Goal: Task Accomplishment & Management: Manage account settings

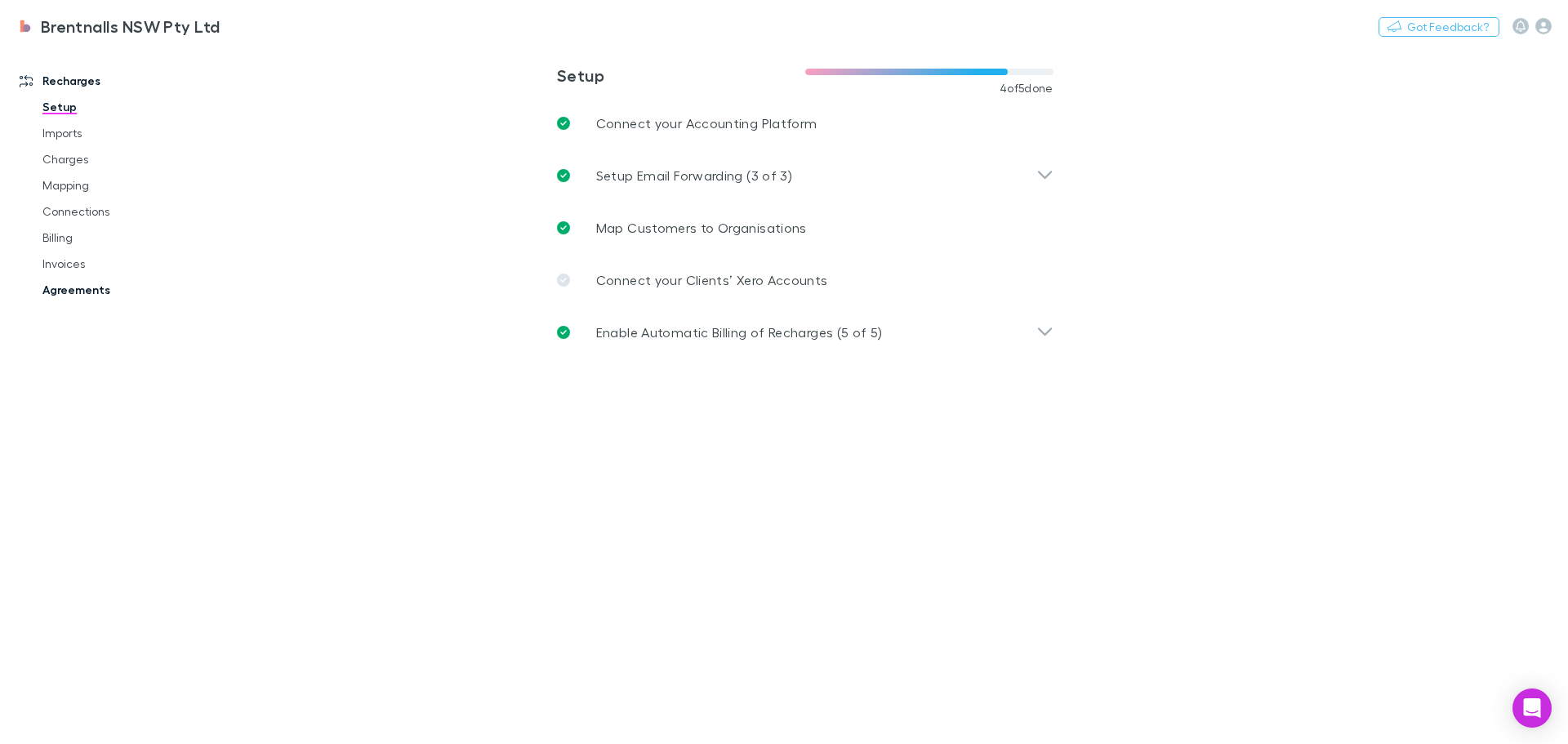
click at [98, 283] on link "Agreements" at bounding box center [123, 289] width 195 height 26
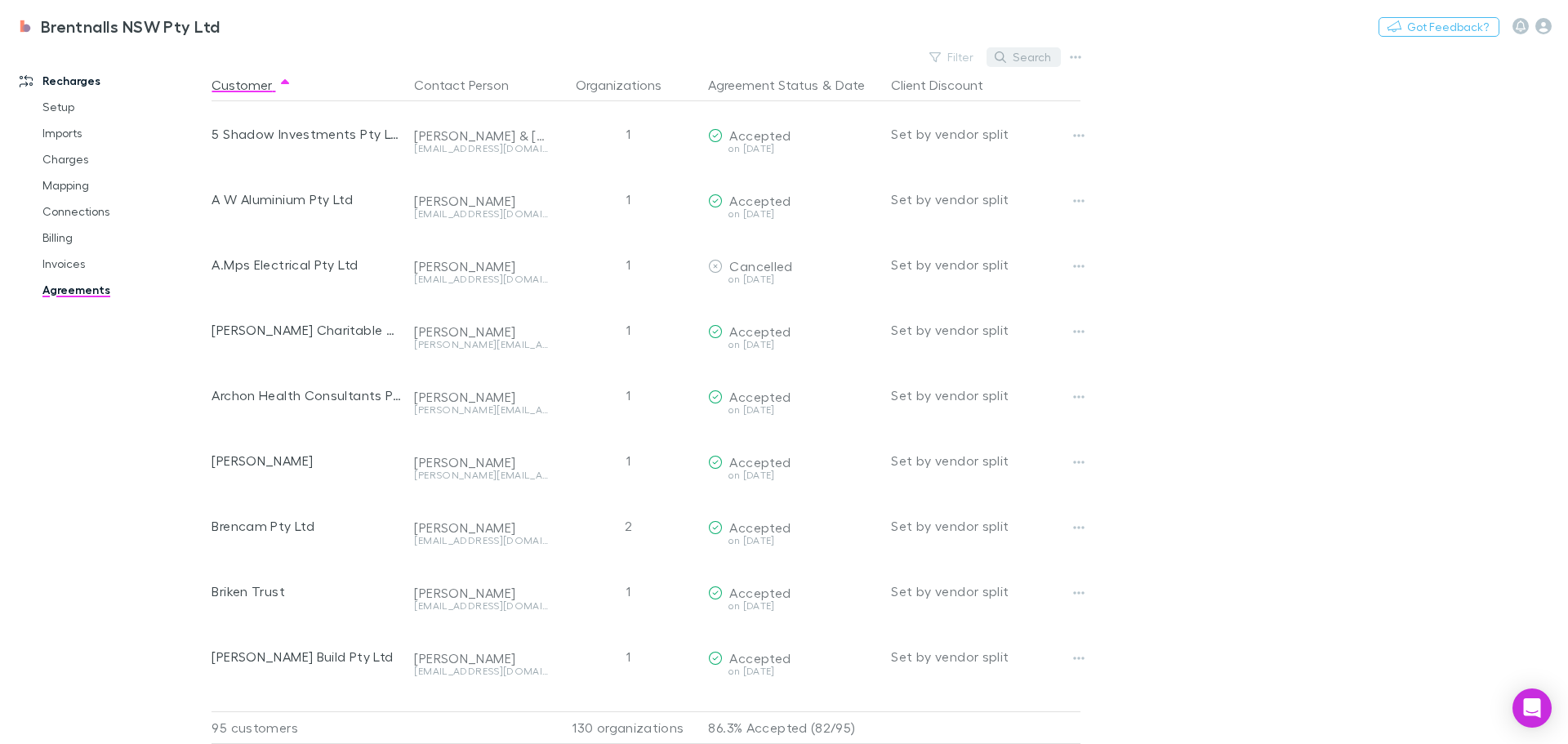
click at [1042, 56] on button "Search" at bounding box center [1023, 57] width 74 height 20
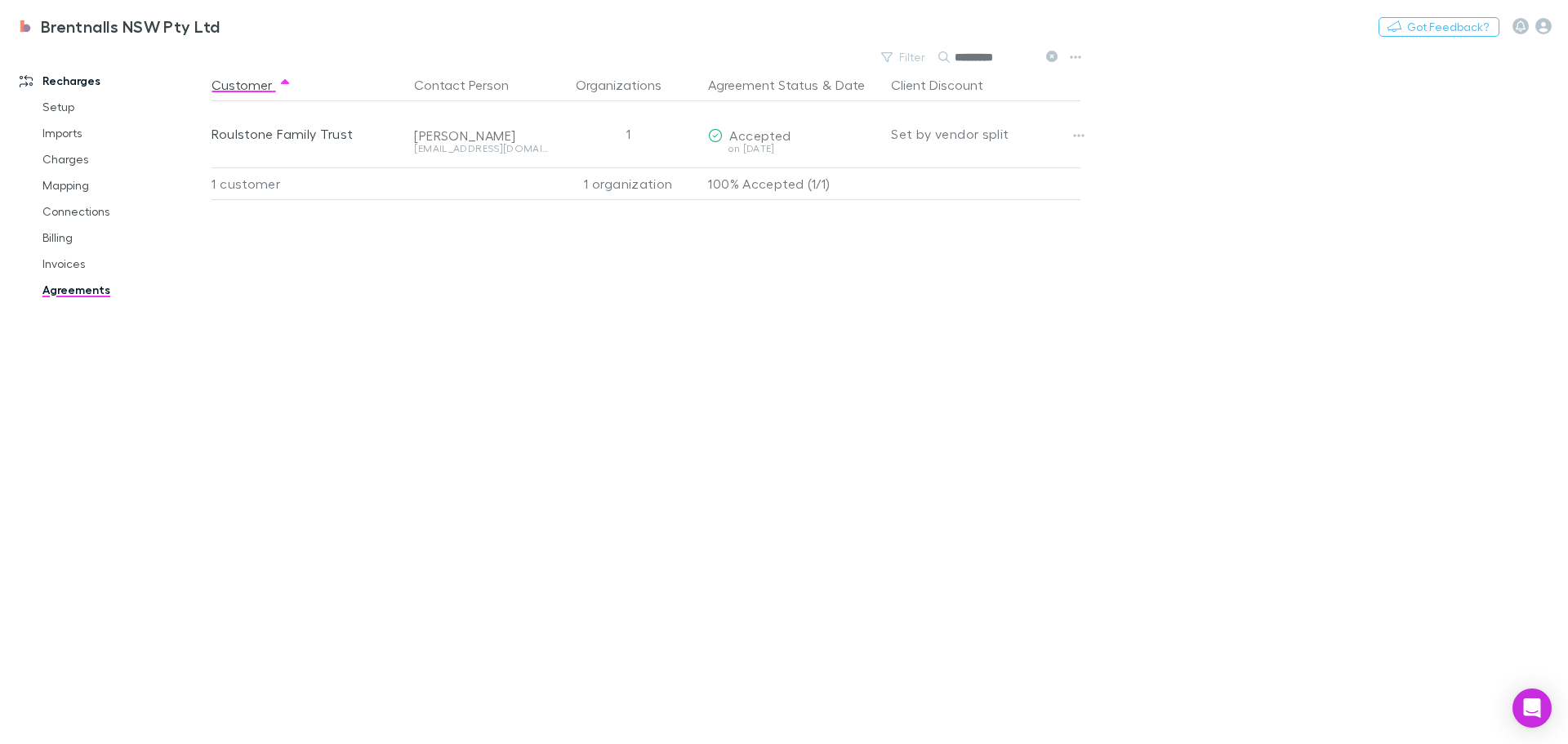
type input "*********"
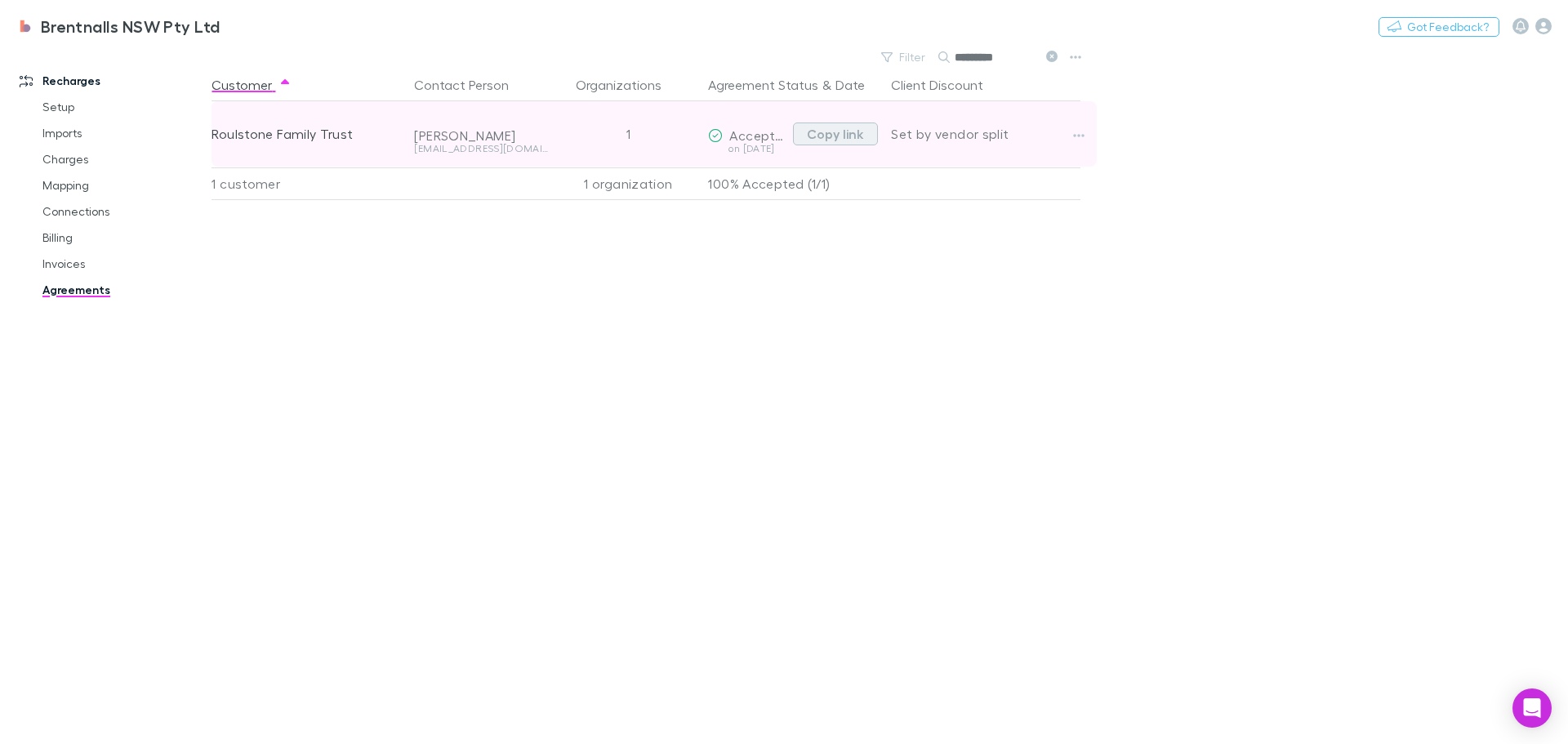
click at [855, 132] on button "Copy link" at bounding box center [835, 134] width 85 height 23
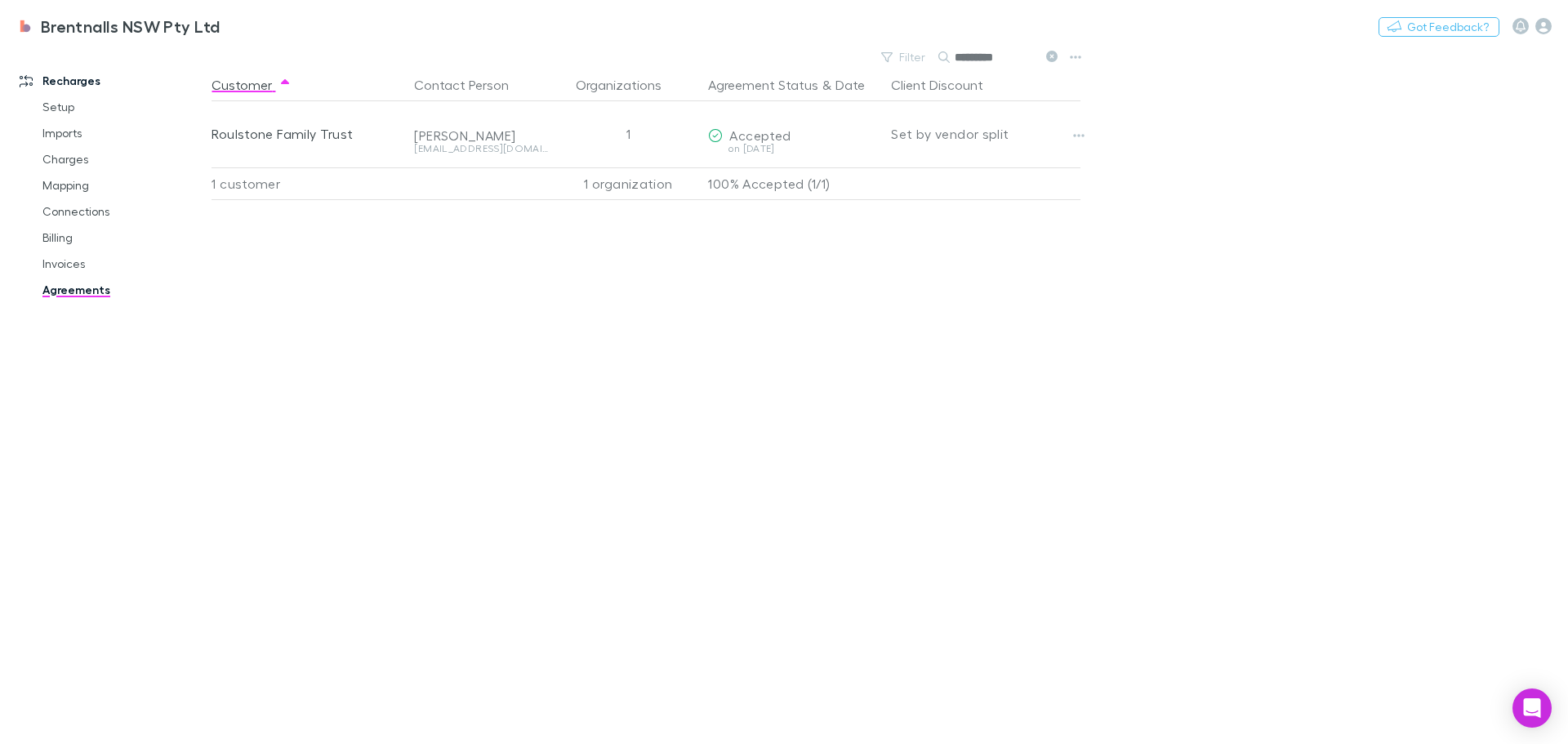
click at [588, 368] on div "Customer Contact Person Organizations Agreement Status & Date Client Discount R…" at bounding box center [661, 406] width 898 height 675
click at [51, 258] on link "Invoices" at bounding box center [123, 263] width 195 height 26
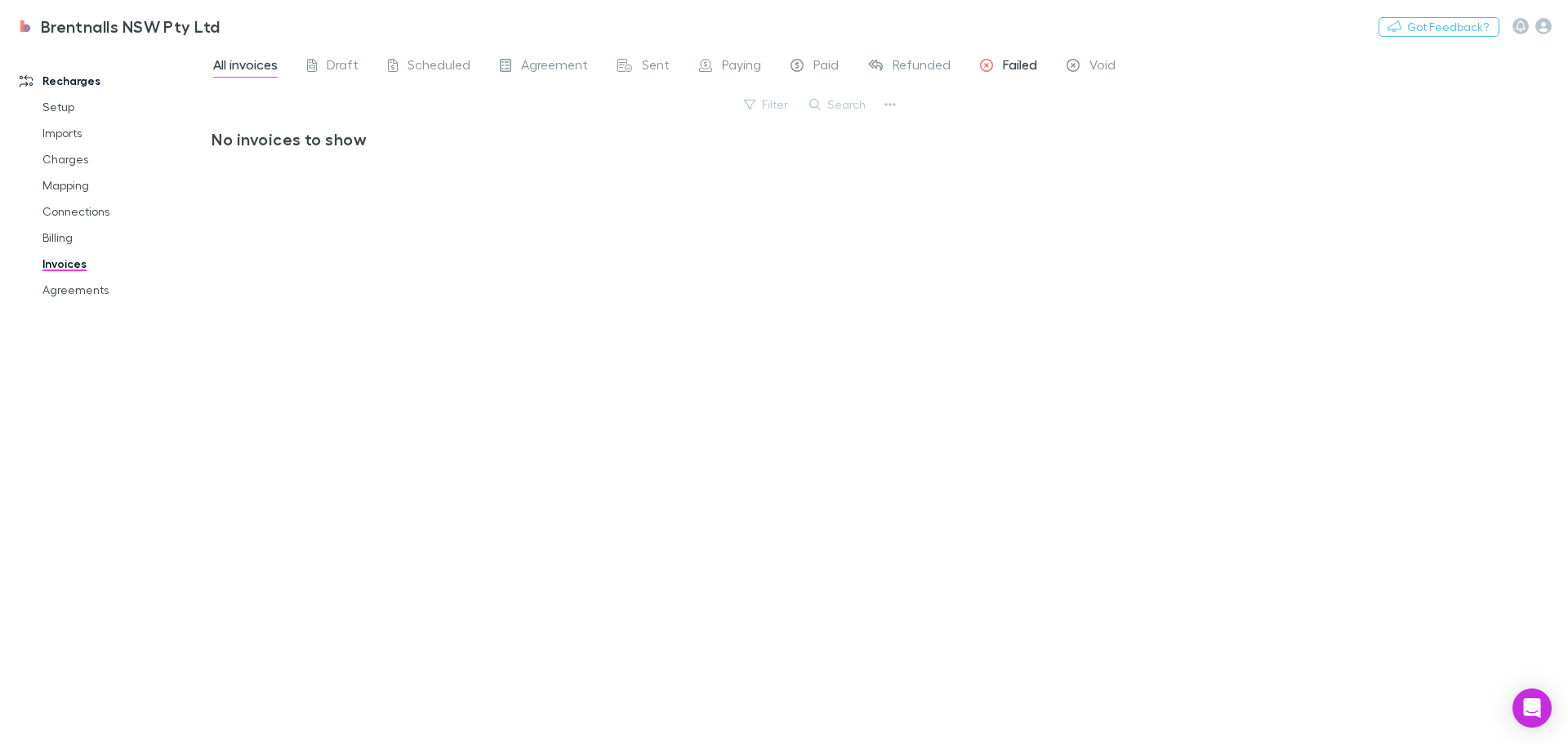
click at [1021, 63] on span "Failed" at bounding box center [1020, 67] width 34 height 21
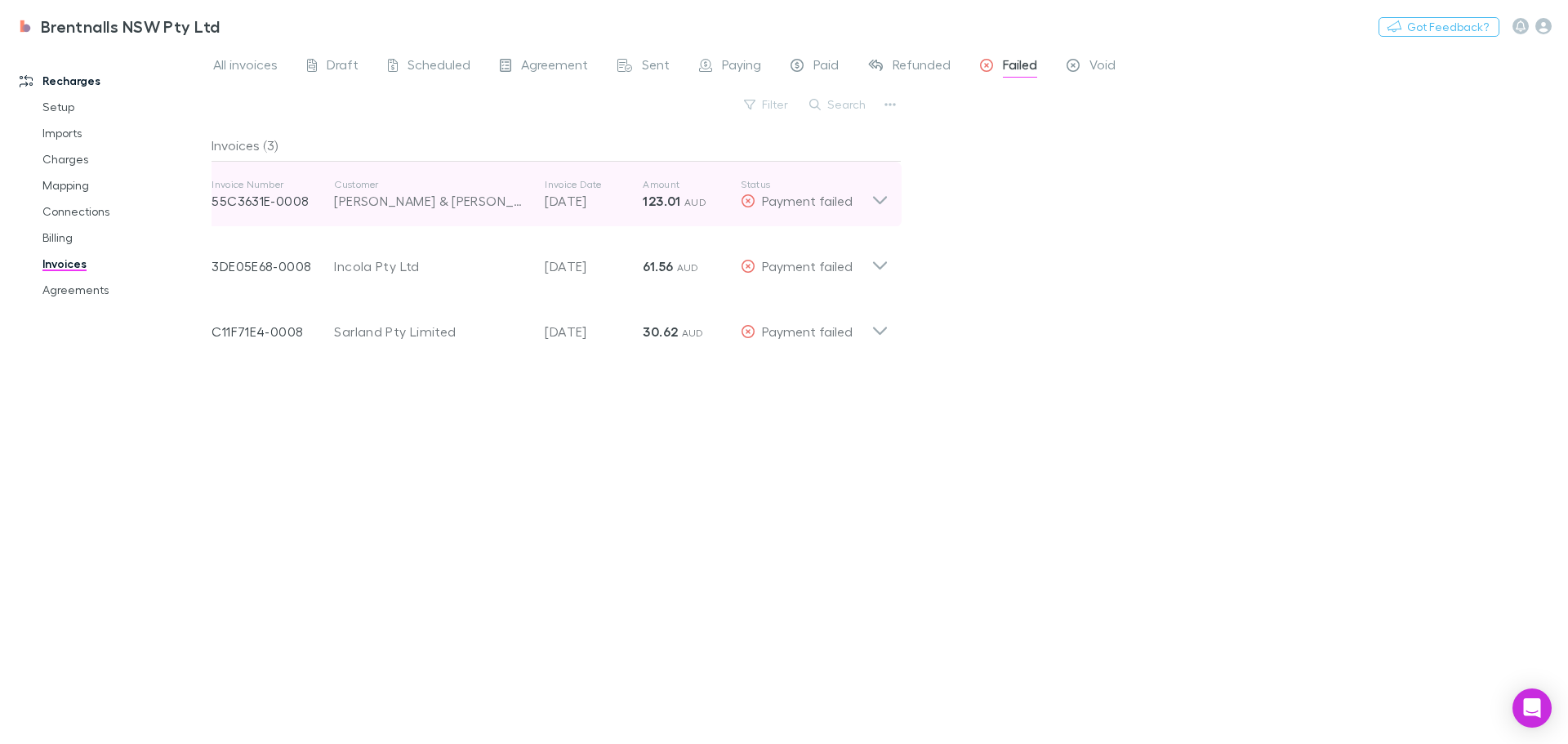
click at [881, 196] on icon at bounding box center [880, 194] width 17 height 33
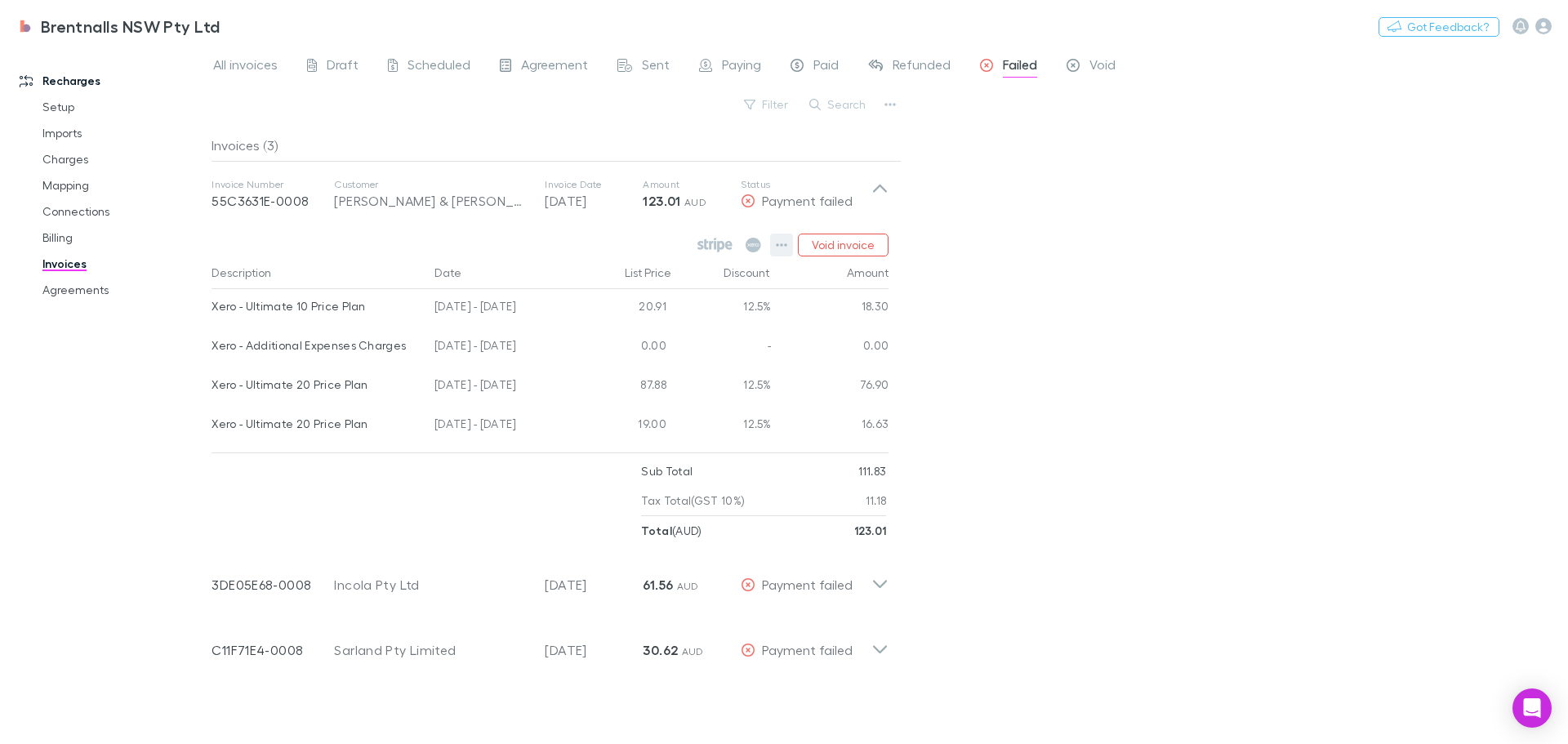
click at [785, 243] on icon "button" at bounding box center [781, 245] width 12 height 13
click at [1079, 292] on div at bounding box center [784, 372] width 1568 height 744
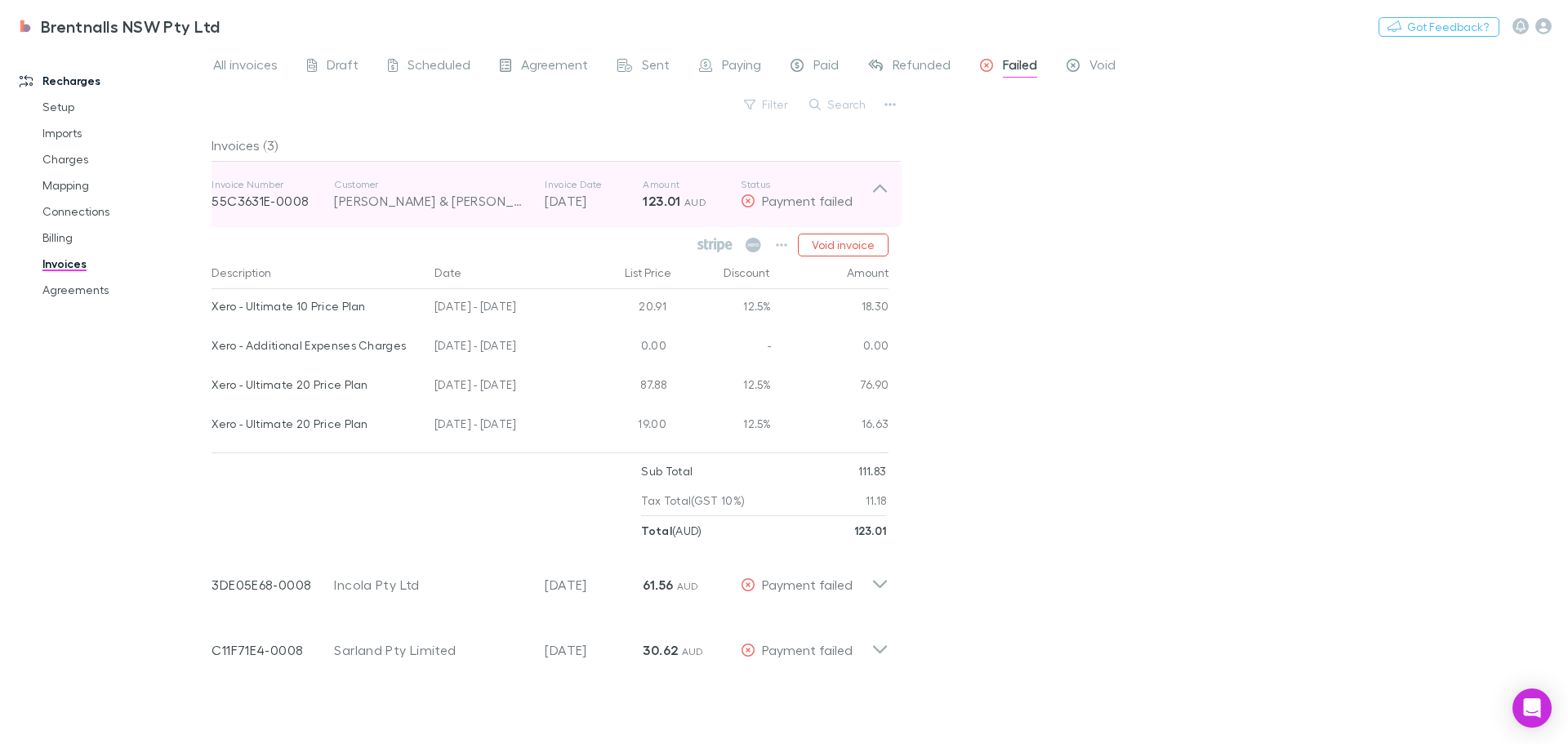
drag, startPoint x: 305, startPoint y: 205, endPoint x: 254, endPoint y: 205, distance: 51.0
click at [254, 205] on p "55C3631E-0008" at bounding box center [272, 201] width 122 height 20
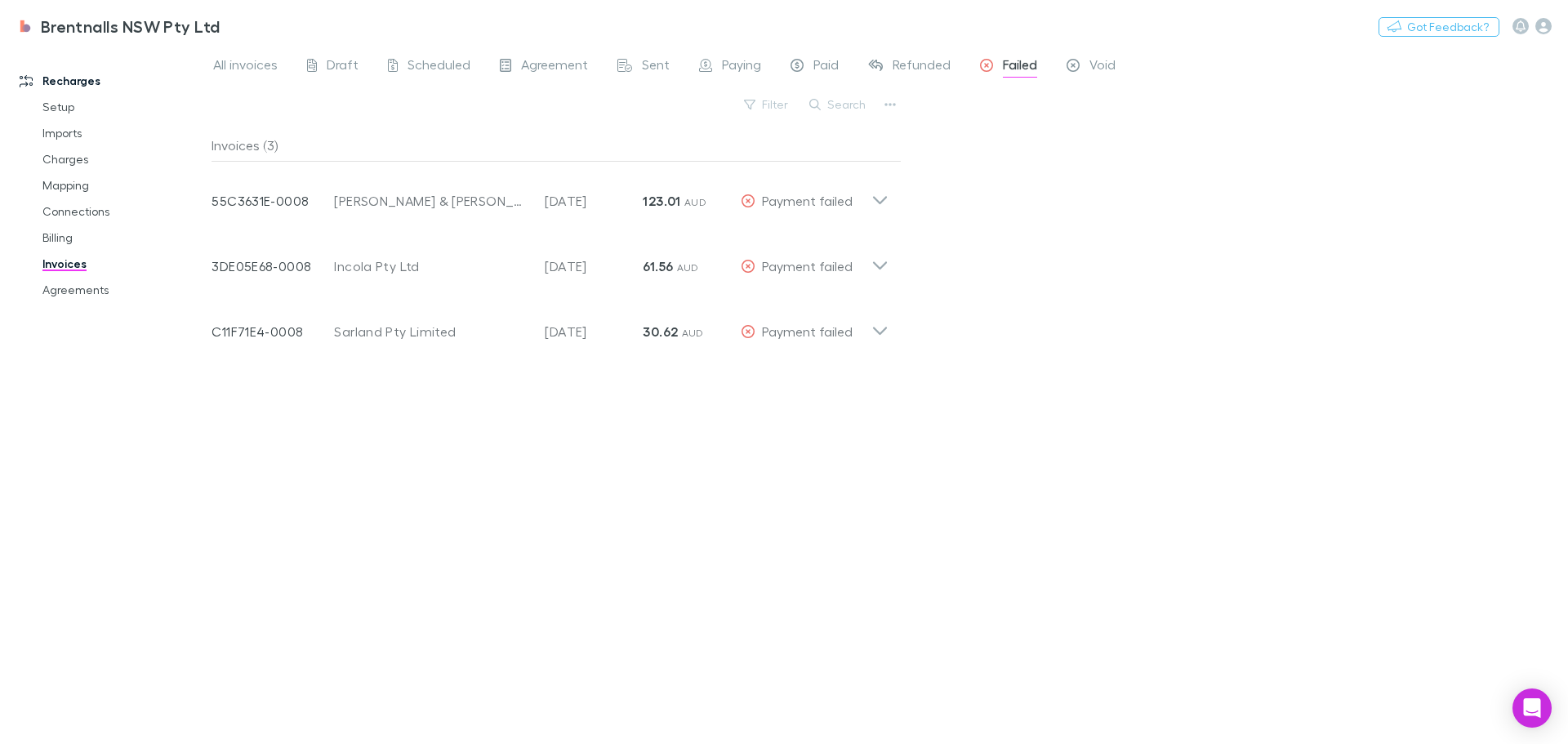
drag, startPoint x: 266, startPoint y: 196, endPoint x: 1075, endPoint y: 251, distance: 810.9
click at [1075, 251] on div "All invoices Draft Scheduled Agreement Sent Paying Paid Refunded Failed Void Fi…" at bounding box center [889, 395] width 1356 height 698
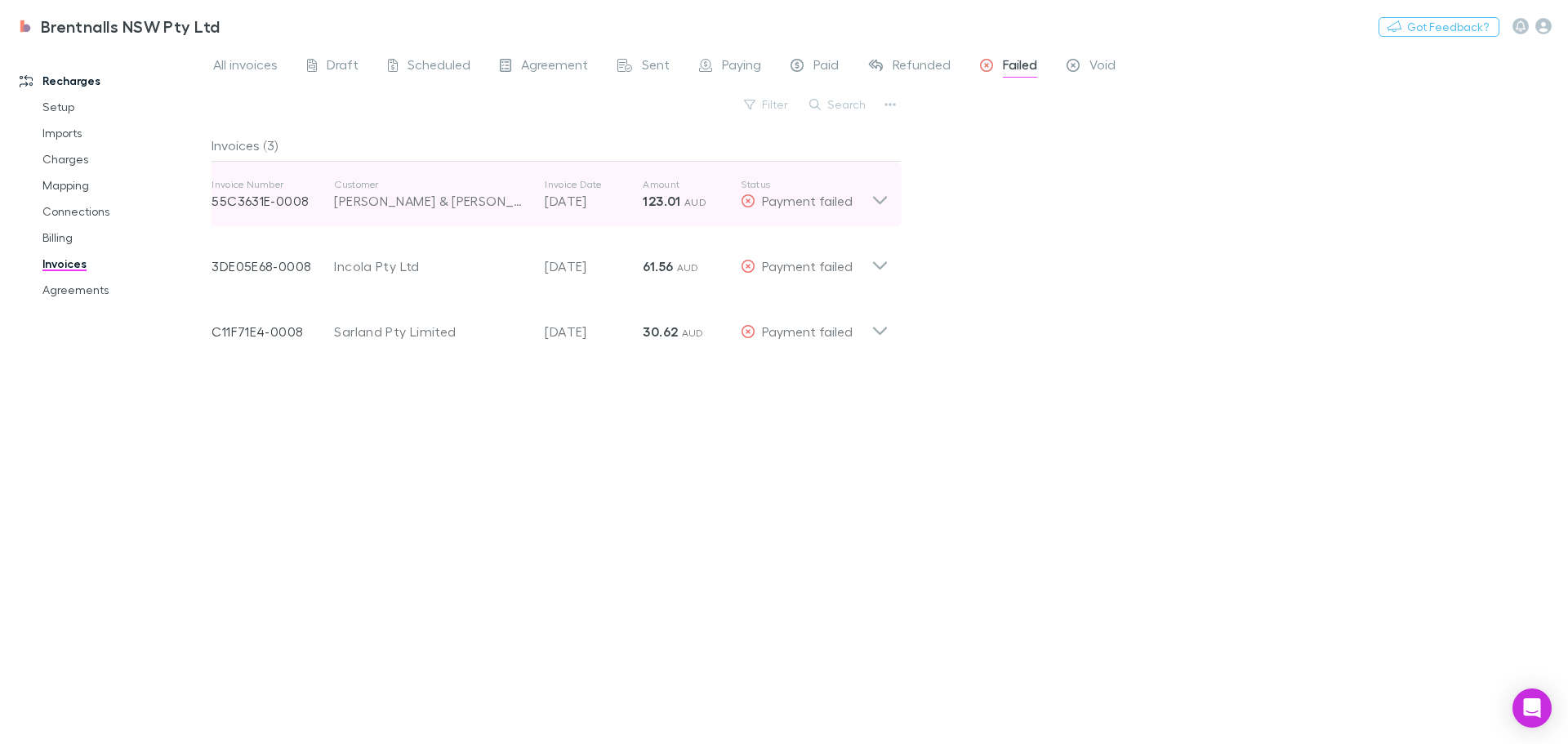
click at [881, 203] on icon at bounding box center [880, 199] width 14 height 8
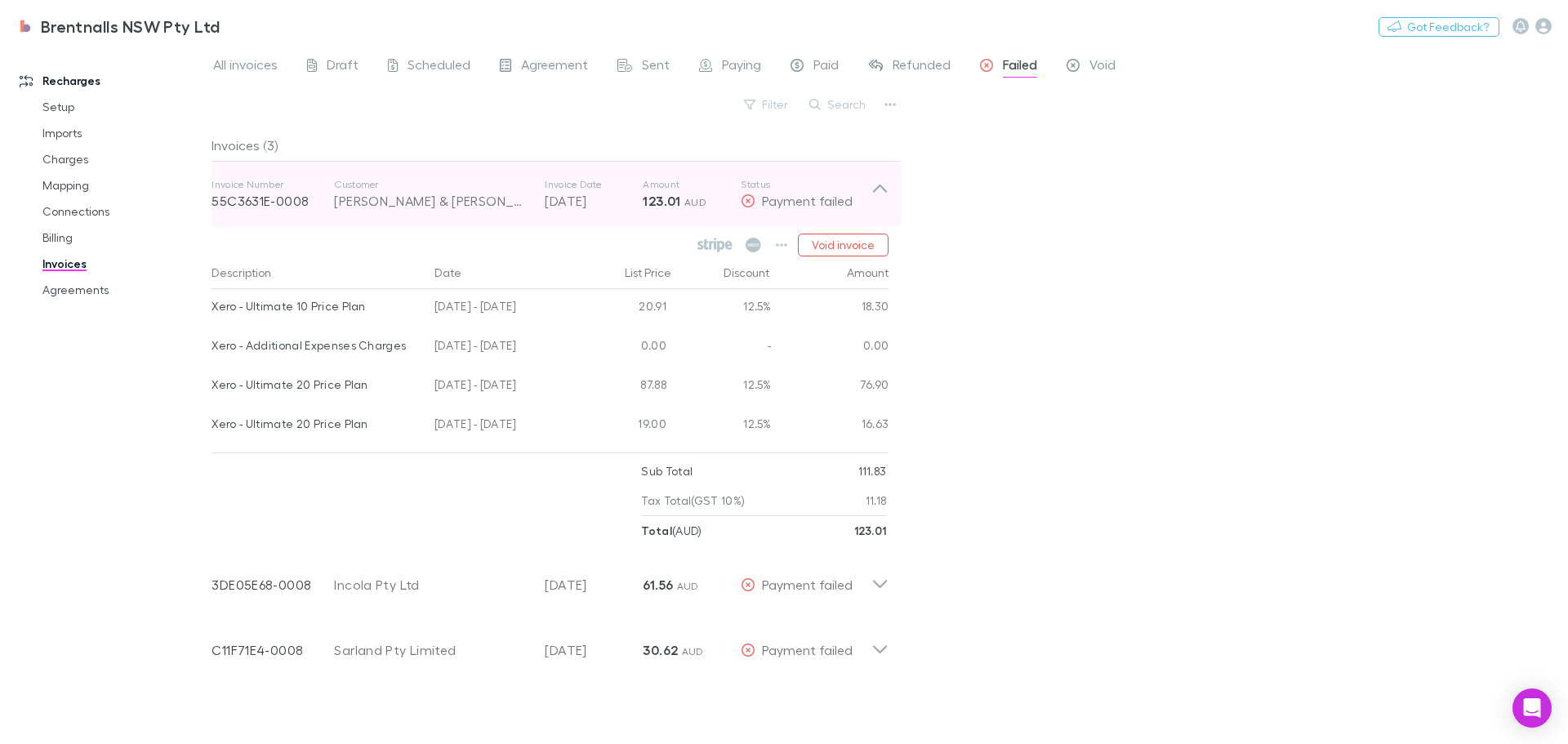
click at [270, 202] on p "55C3631E-0008" at bounding box center [272, 201] width 122 height 20
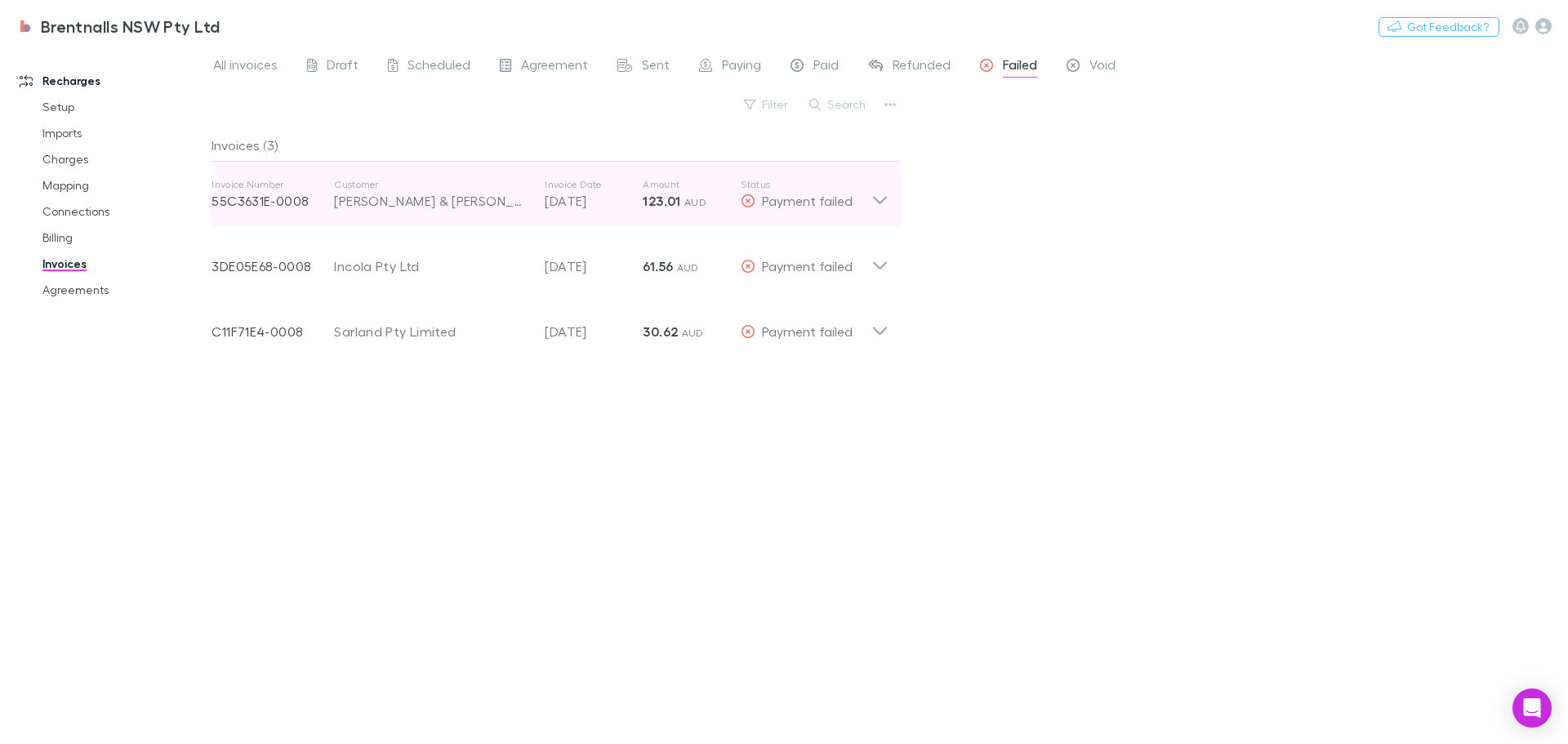
click at [268, 202] on p "55C3631E-0008" at bounding box center [272, 201] width 122 height 20
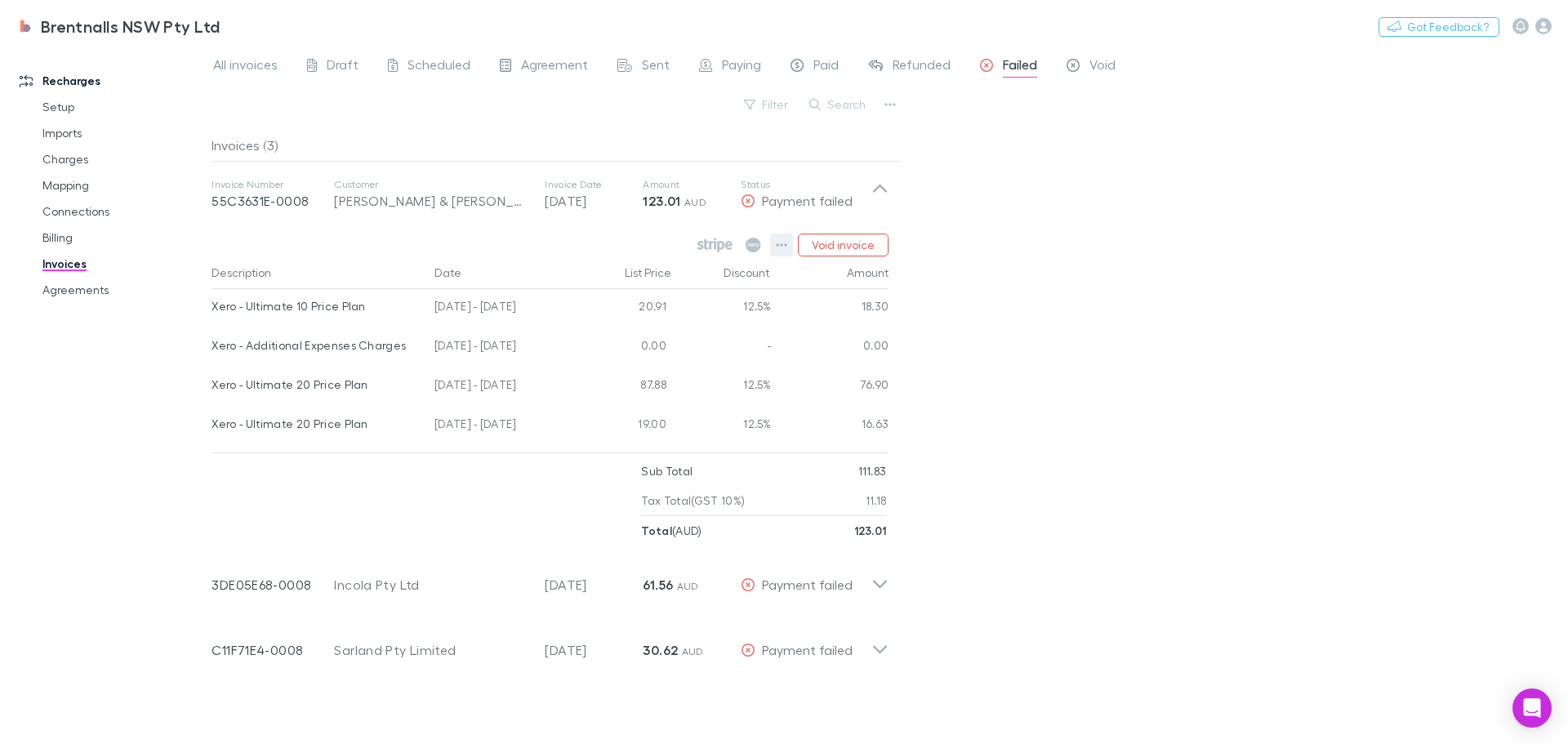
click at [779, 246] on icon "button" at bounding box center [781, 245] width 12 height 13
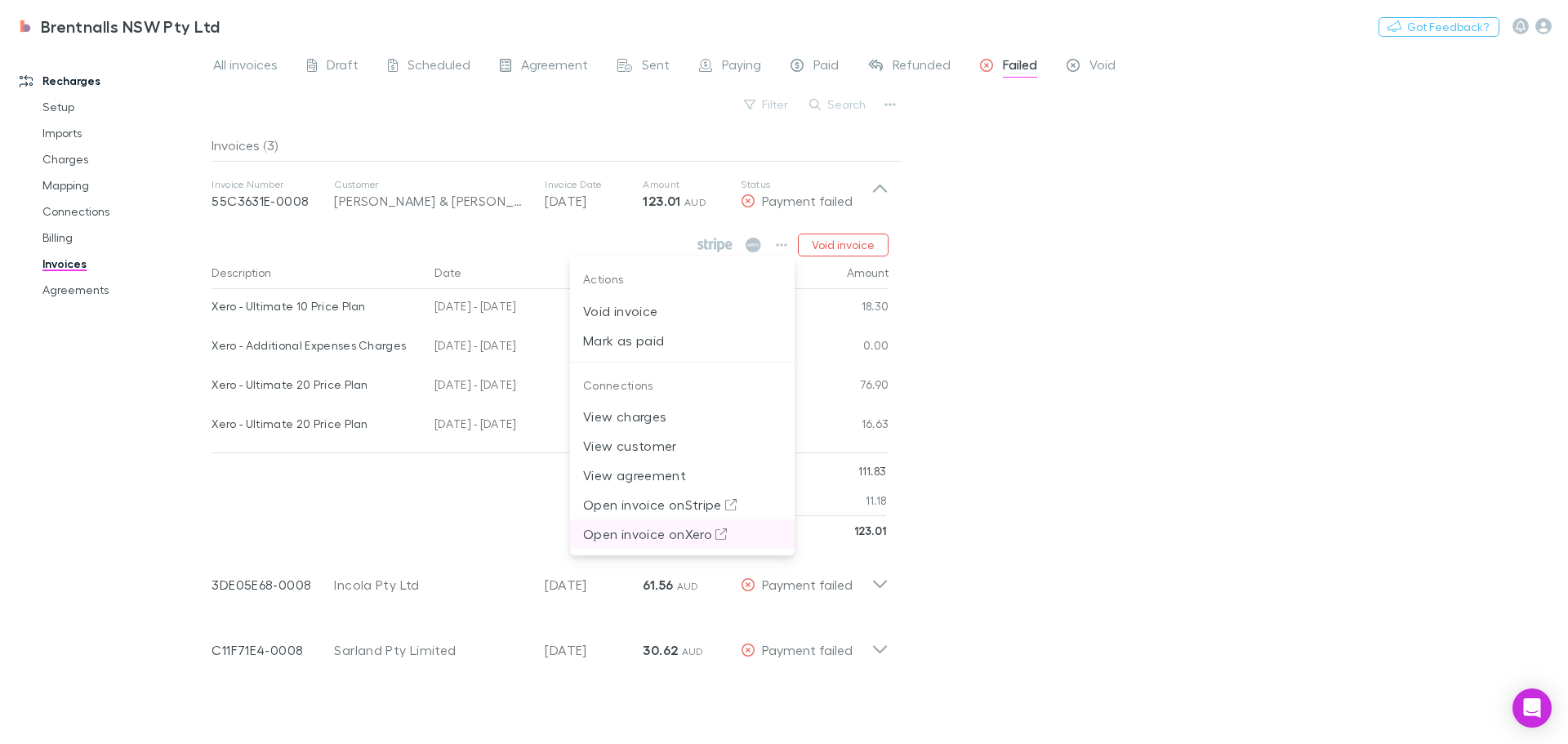
click at [655, 531] on p "Open invoice on Xero" at bounding box center [682, 534] width 198 height 20
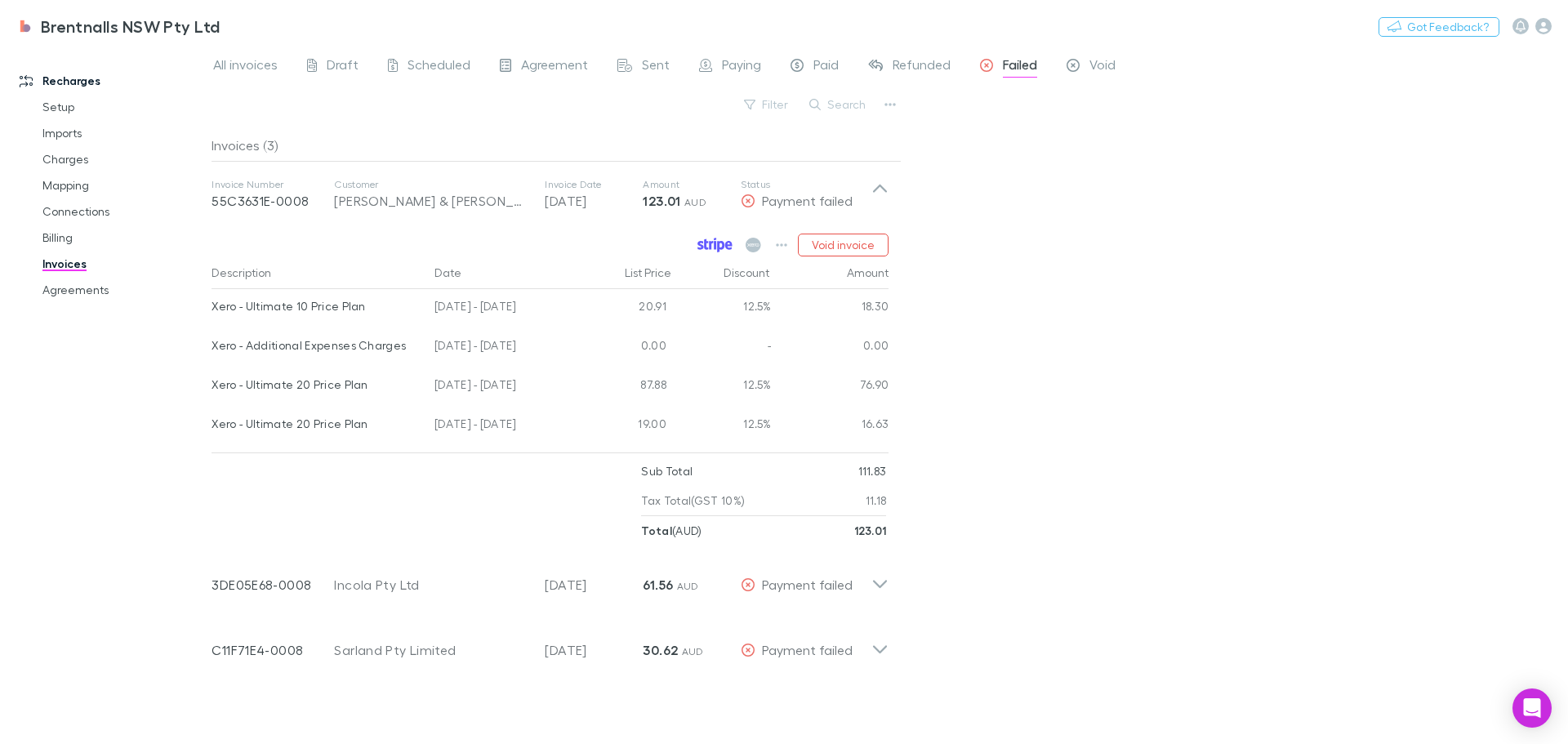
click at [716, 244] on icon at bounding box center [715, 245] width 3 height 8
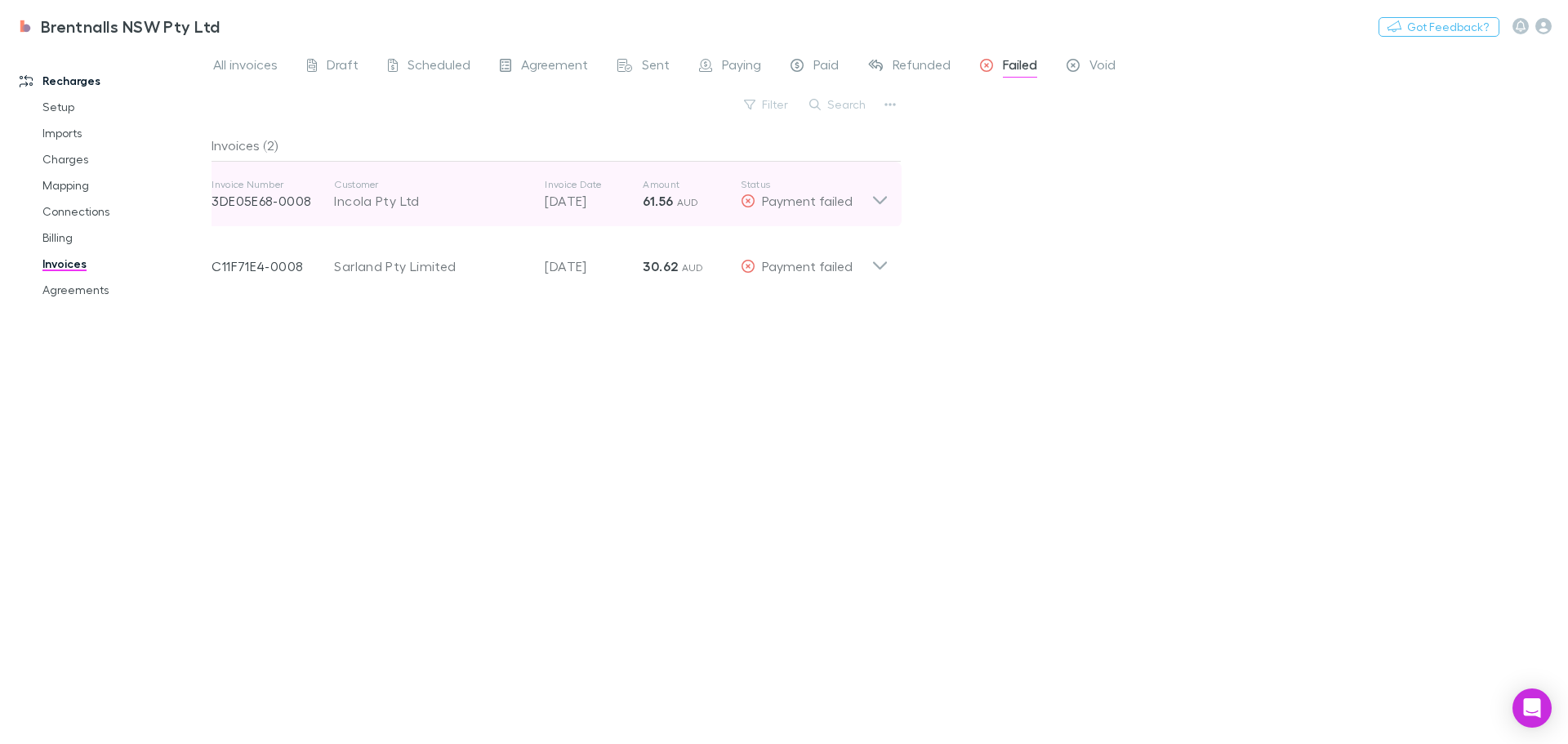
click at [875, 196] on icon at bounding box center [880, 194] width 17 height 33
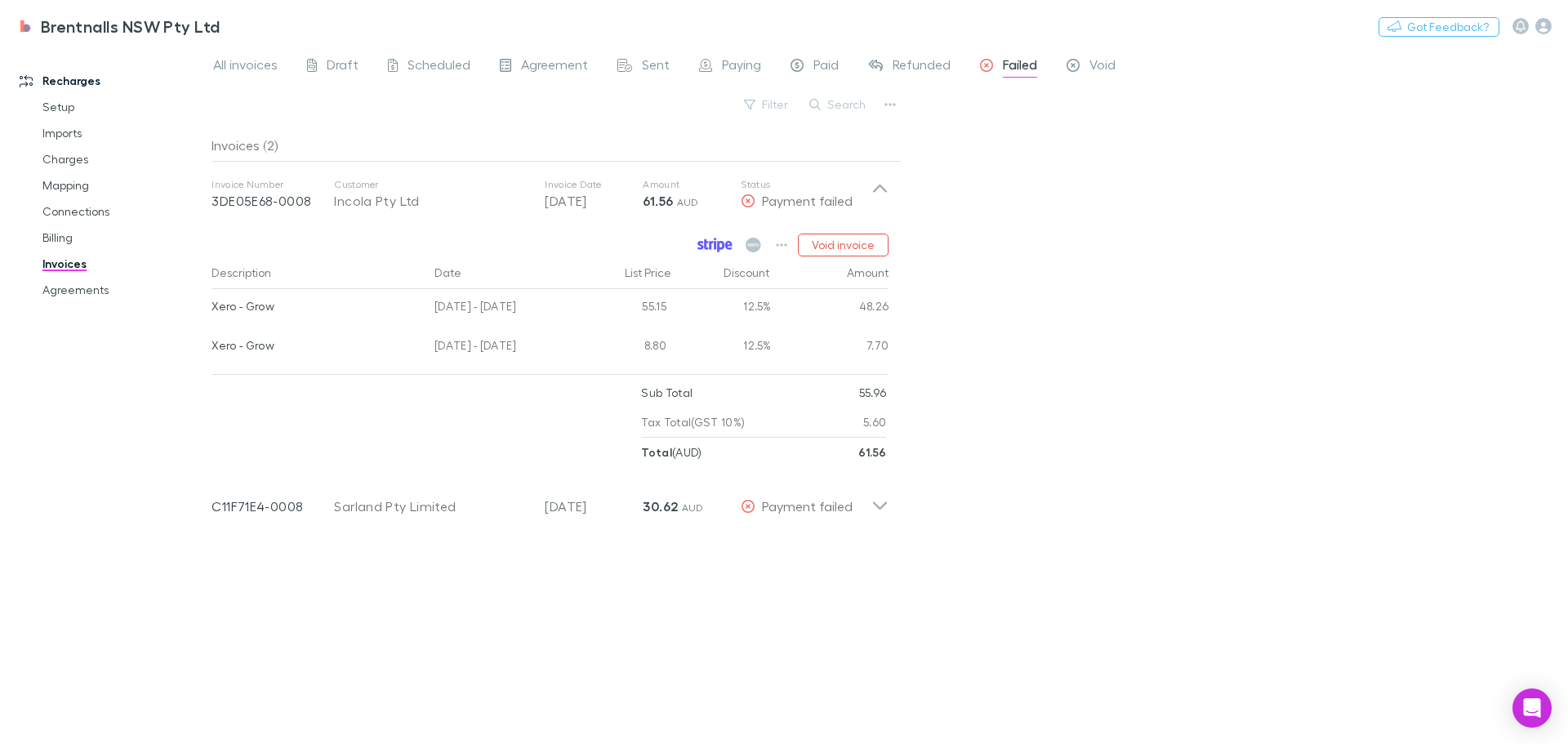
click at [719, 244] on icon at bounding box center [714, 245] width 35 height 14
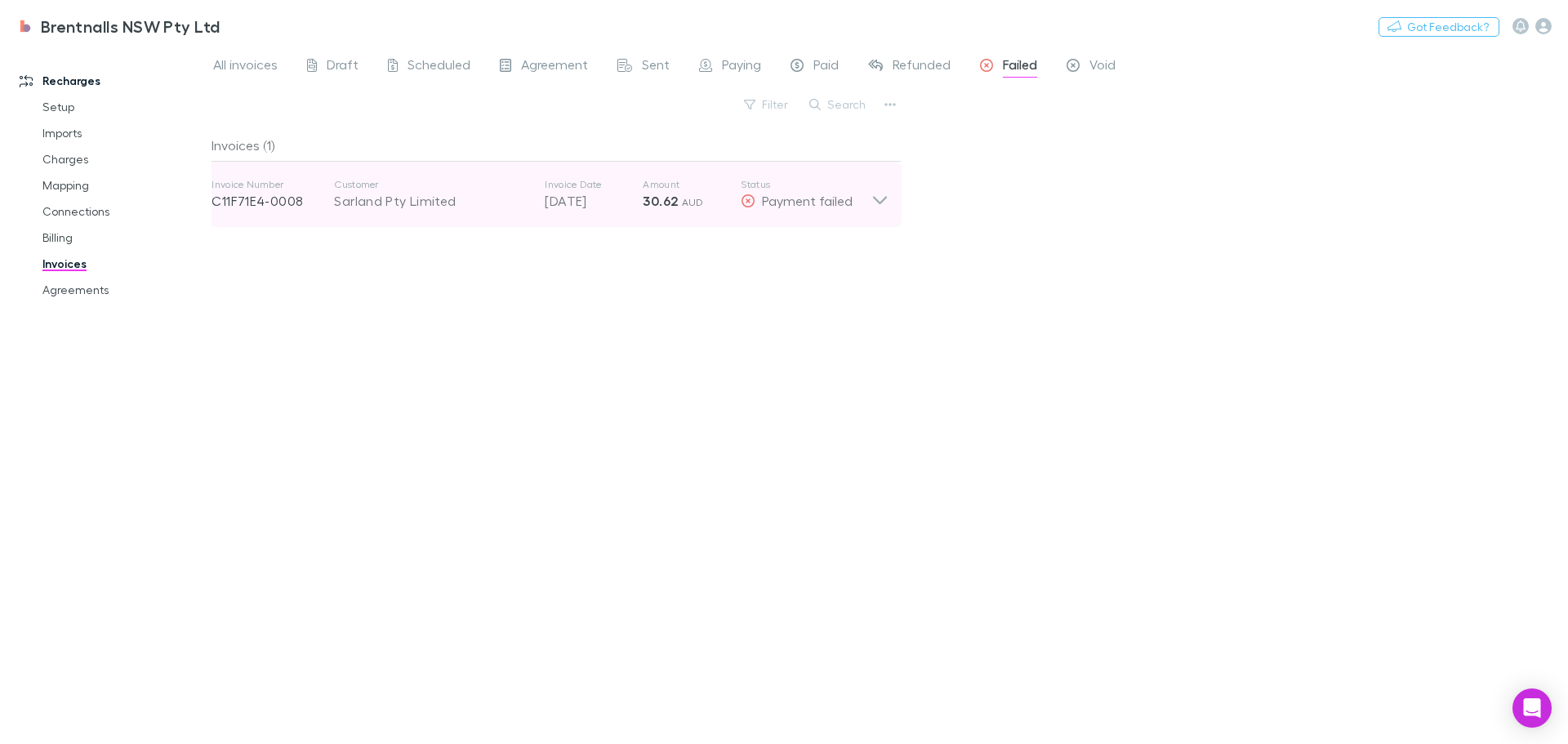
click at [875, 193] on icon at bounding box center [880, 194] width 17 height 33
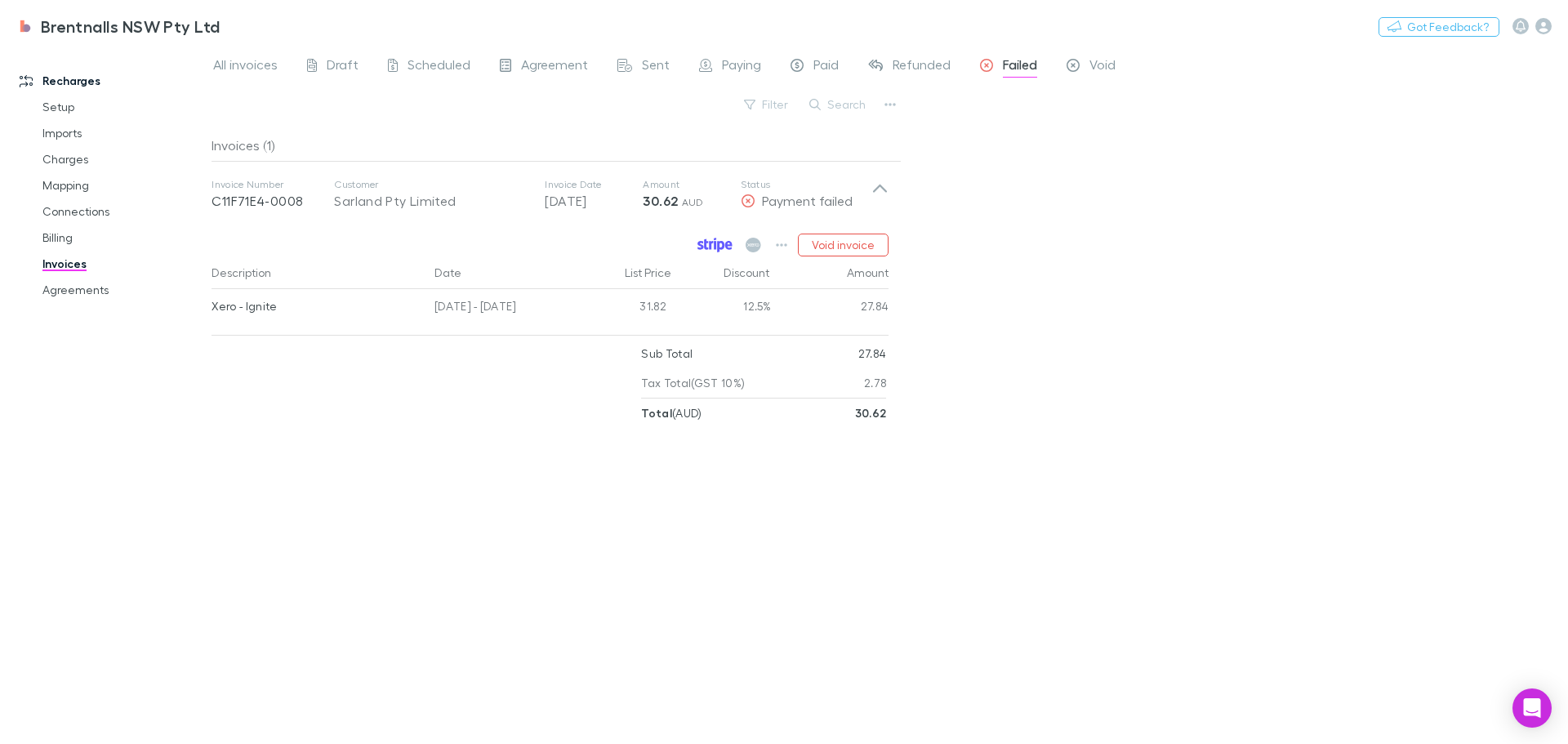
click at [720, 239] on icon at bounding box center [714, 245] width 35 height 14
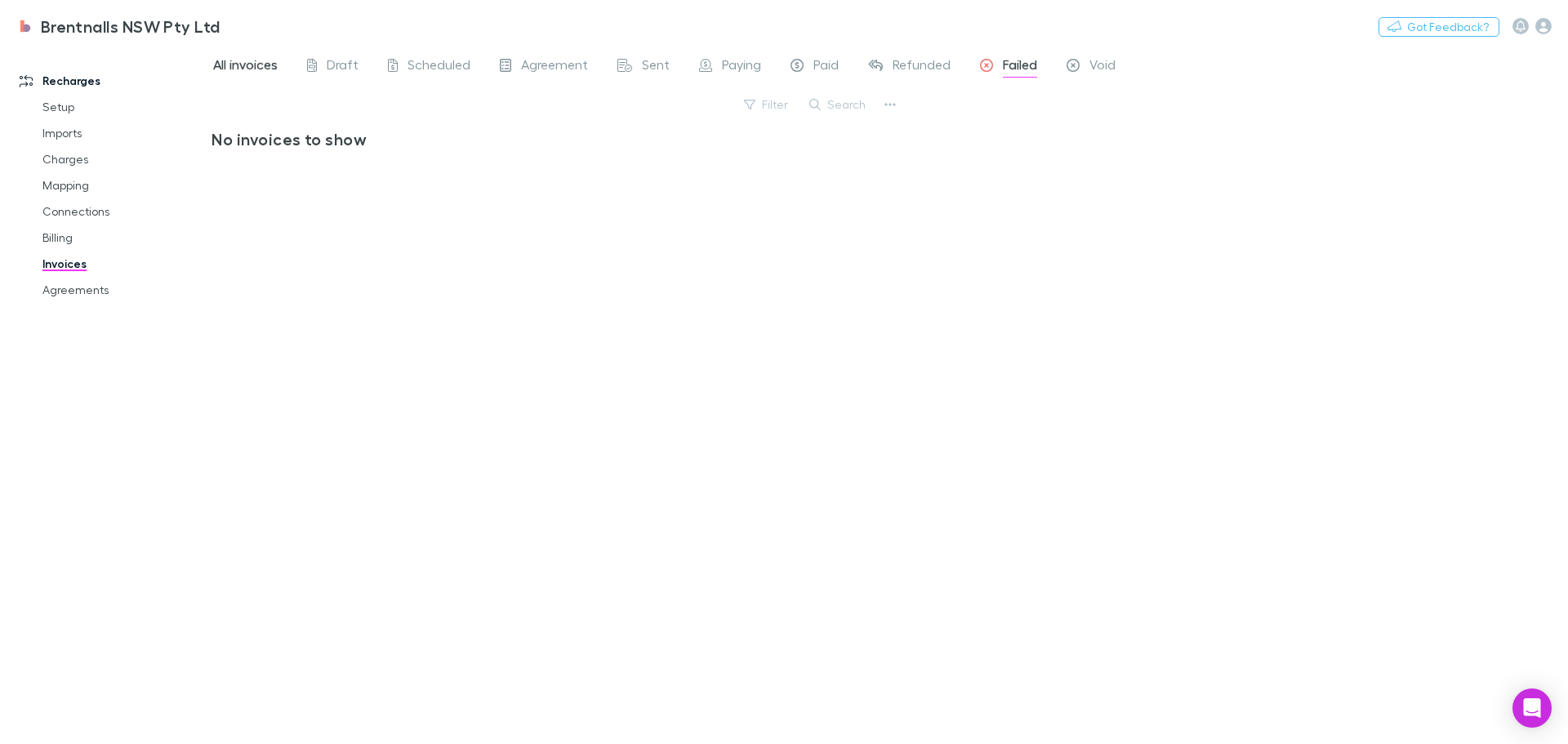
click at [244, 61] on span "All invoices" at bounding box center [246, 67] width 64 height 21
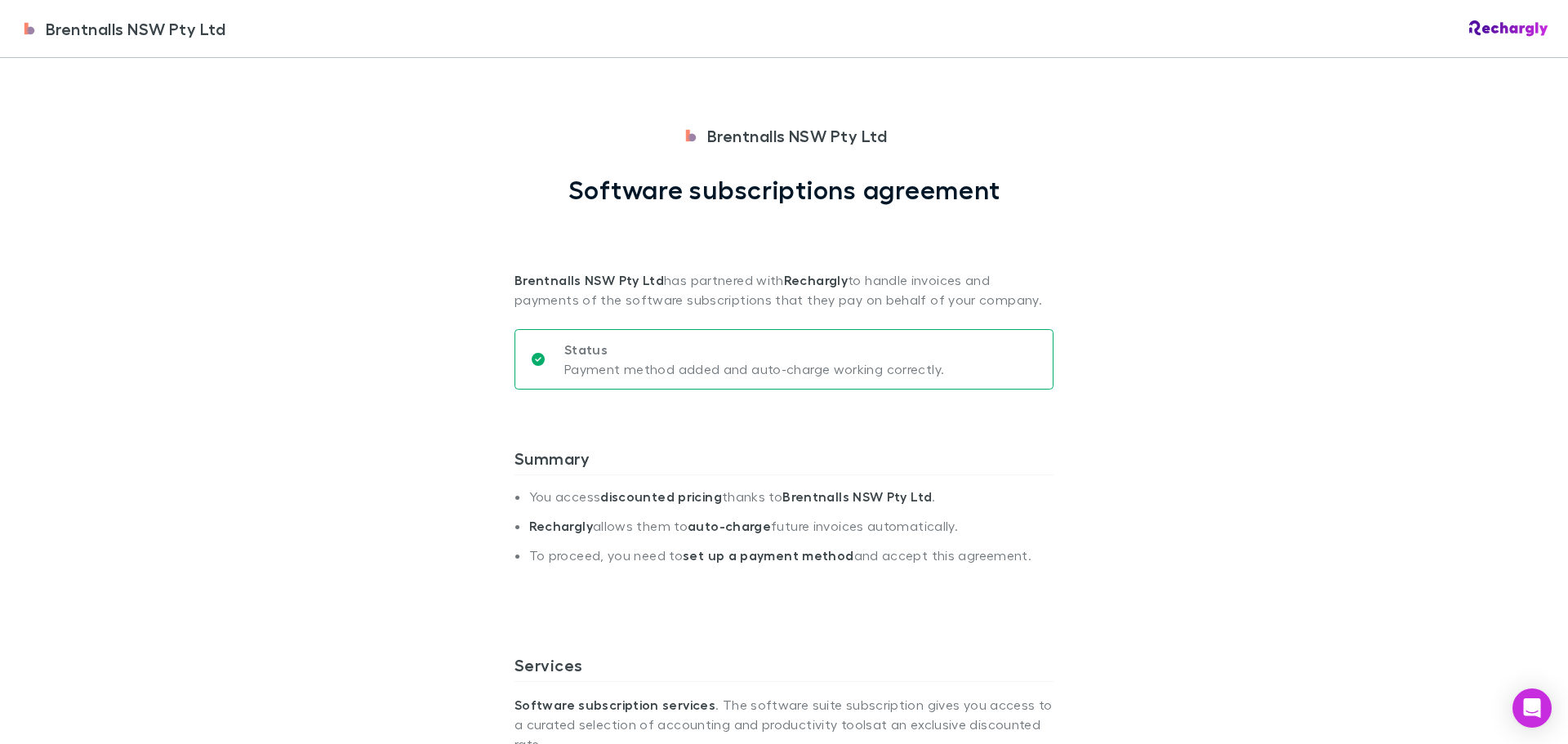
click at [1263, 145] on div "Brentnalls NSW Pty Ltd Brentnalls NSW Pty Ltd Software subscriptions agreement …" at bounding box center [784, 372] width 1568 height 744
